Goal: Find specific page/section: Find specific page/section

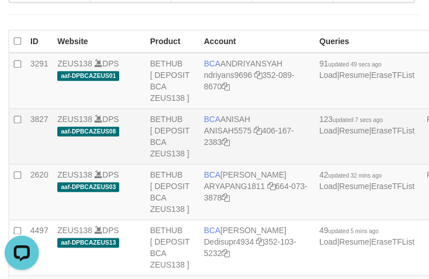
click at [214, 116] on span "BCA" at bounding box center [212, 119] width 17 height 9
copy td "BCA ANISAH"
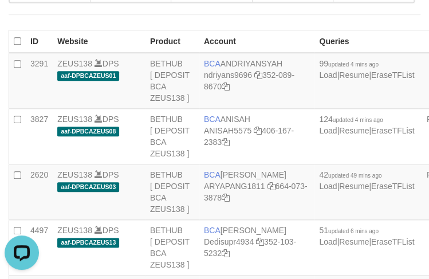
scroll to position [457, 0]
